Goal: Information Seeking & Learning: Learn about a topic

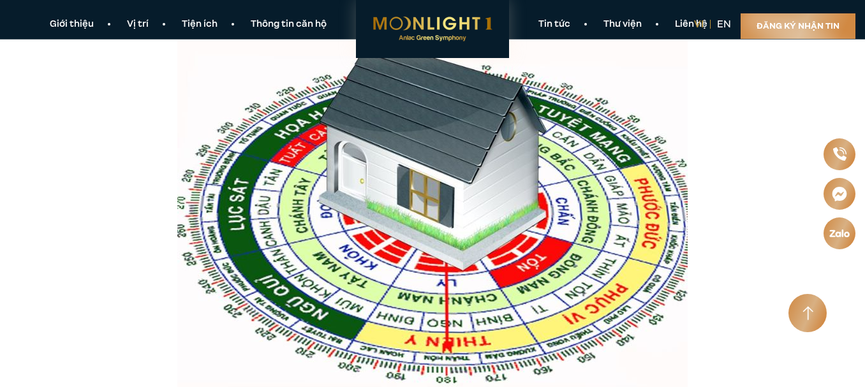
scroll to position [383, 0]
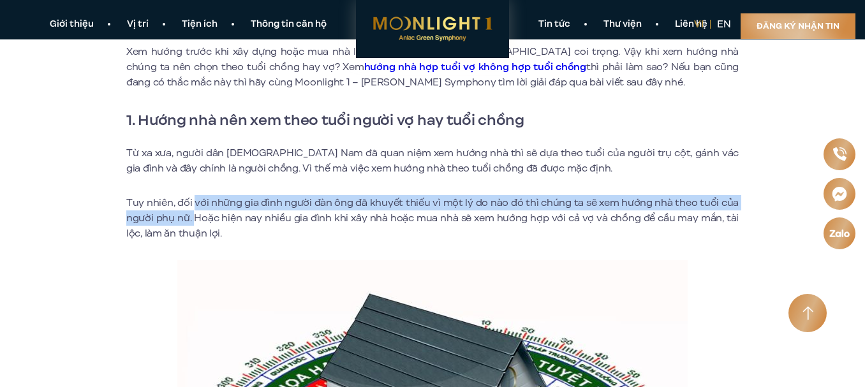
drag, startPoint x: 193, startPoint y: 198, endPoint x: 198, endPoint y: 224, distance: 26.0
click at [194, 224] on p "Tuy nhiên, đối với những gia đình người đàn ông đã khuyết thiếu vì một lý do nà…" at bounding box center [432, 218] width 612 height 46
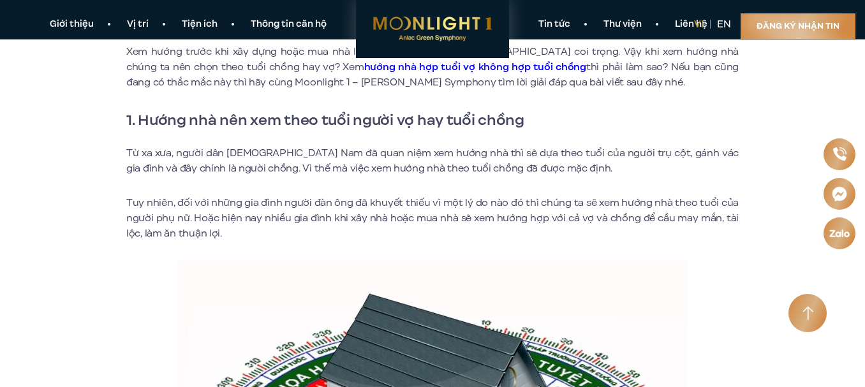
click at [363, 230] on p "Tuy nhiên, đối với những gia đình người đàn ông đã khuyết thiếu vì một lý do nà…" at bounding box center [432, 218] width 612 height 46
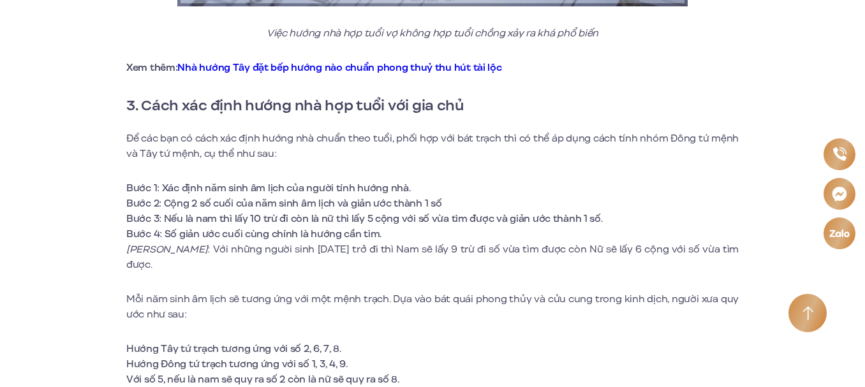
scroll to position [1850, 0]
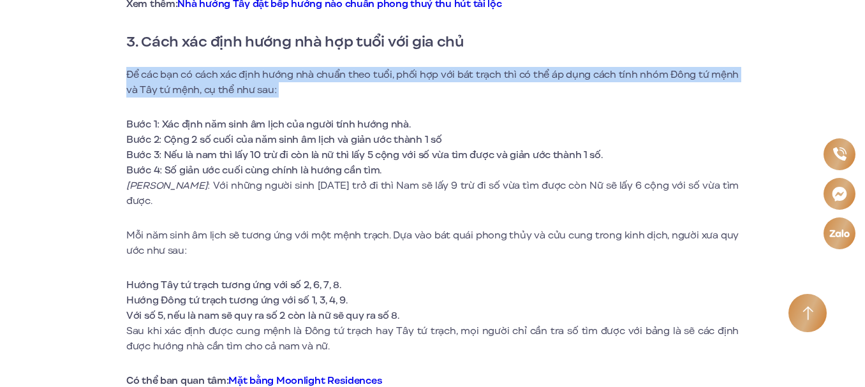
drag, startPoint x: 115, startPoint y: 76, endPoint x: 142, endPoint y: 161, distance: 89.2
click at [121, 115] on div "Hướng nhà hợp tuổi vợ không hợp tuổi chồng tốt hay xấu? Xem hướng trước khi xây…" at bounding box center [432, 158] width 785 height 3276
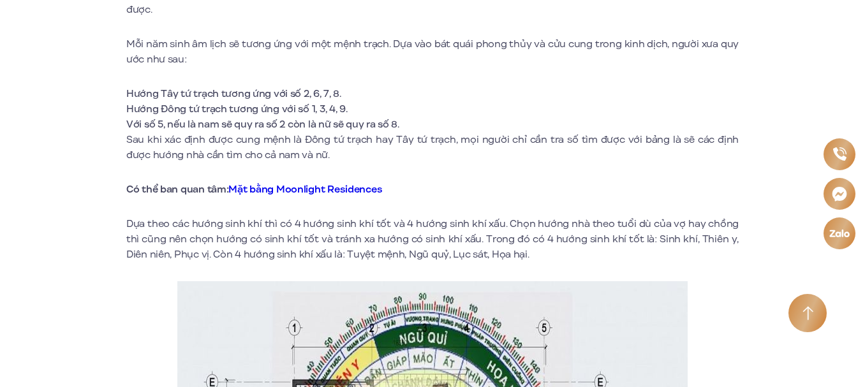
click at [192, 182] on strong "Có thể ban quan tâm: Mặt bằng Moonlight Residences" at bounding box center [254, 189] width 256 height 14
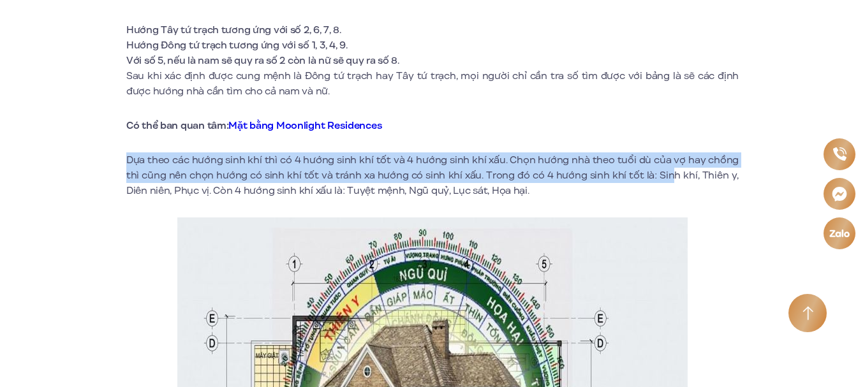
drag, startPoint x: 115, startPoint y: 140, endPoint x: 649, endPoint y: 161, distance: 534.3
click at [445, 165] on p "Dựa theo các hướng sinh khí thì có 4 hướng sinh khí tốt và 4 hướng sinh khí xấu…" at bounding box center [432, 175] width 612 height 46
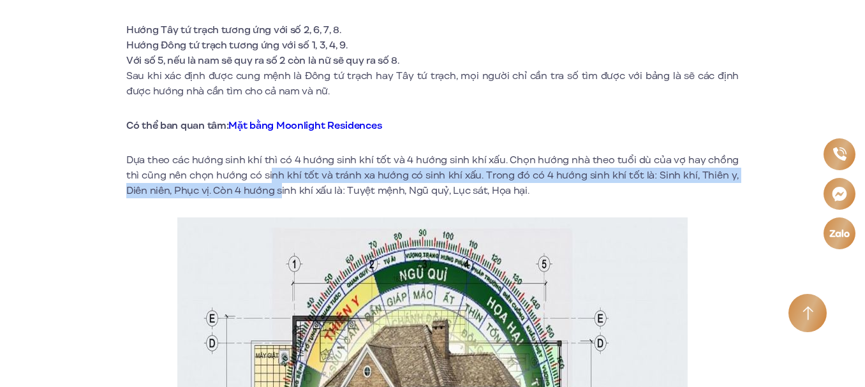
drag, startPoint x: 256, startPoint y: 160, endPoint x: 257, endPoint y: 181, distance: 21.1
click at [257, 181] on p "Dựa theo các hướng sinh khí thì có 4 hướng sinh khí tốt và 4 hướng sinh khí xấu…" at bounding box center [432, 175] width 612 height 46
click at [425, 164] on p "Dựa theo các hướng sinh khí thì có 4 hướng sinh khí tốt và 4 hướng sinh khí xấu…" at bounding box center [432, 175] width 612 height 46
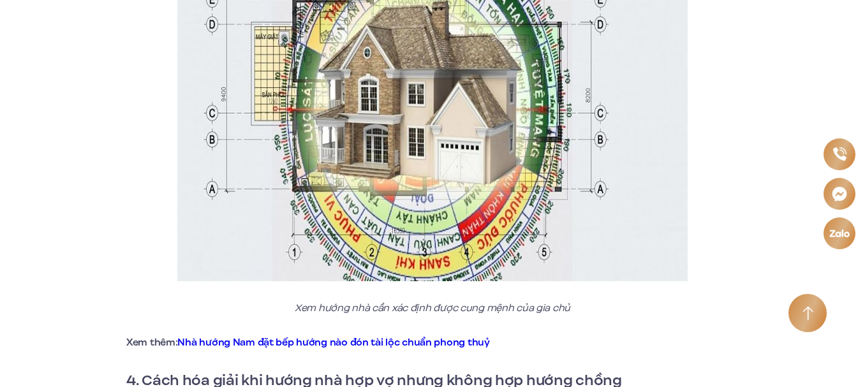
scroll to position [2679, 0]
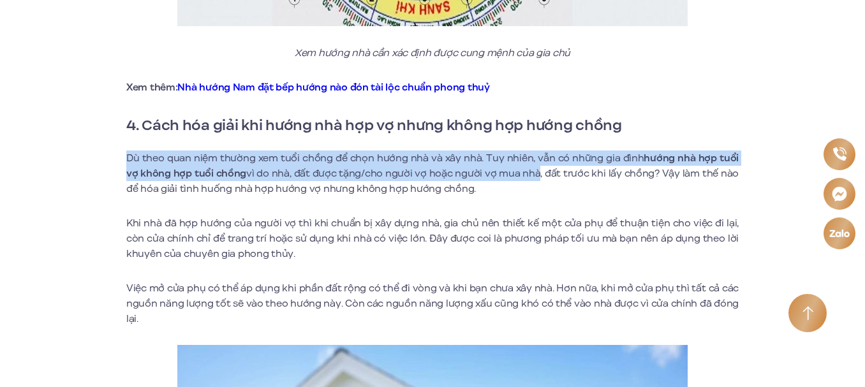
drag, startPoint x: 119, startPoint y: 138, endPoint x: 519, endPoint y: 164, distance: 401.4
